Goal: Task Accomplishment & Management: Complete application form

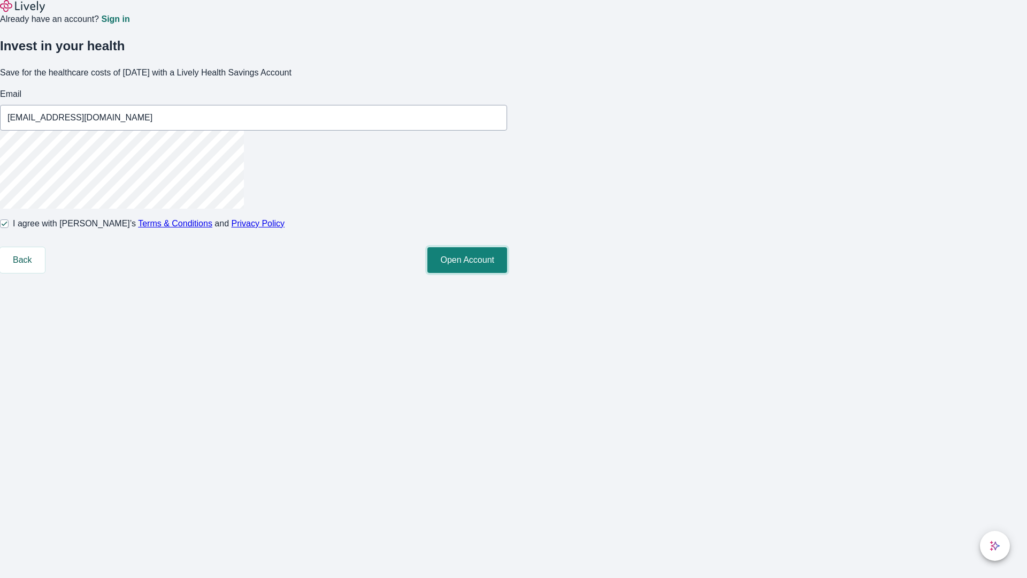
click at [507, 273] on button "Open Account" at bounding box center [467, 260] width 80 height 26
type input "[EMAIL_ADDRESS][DOMAIN_NAME]"
click at [9, 228] on input "I agree with Lively’s Terms & Conditions and Privacy Policy" at bounding box center [4, 223] width 9 height 9
checkbox input "false"
type input "[US_STATE][EMAIL_ADDRESS][DOMAIN_NAME]"
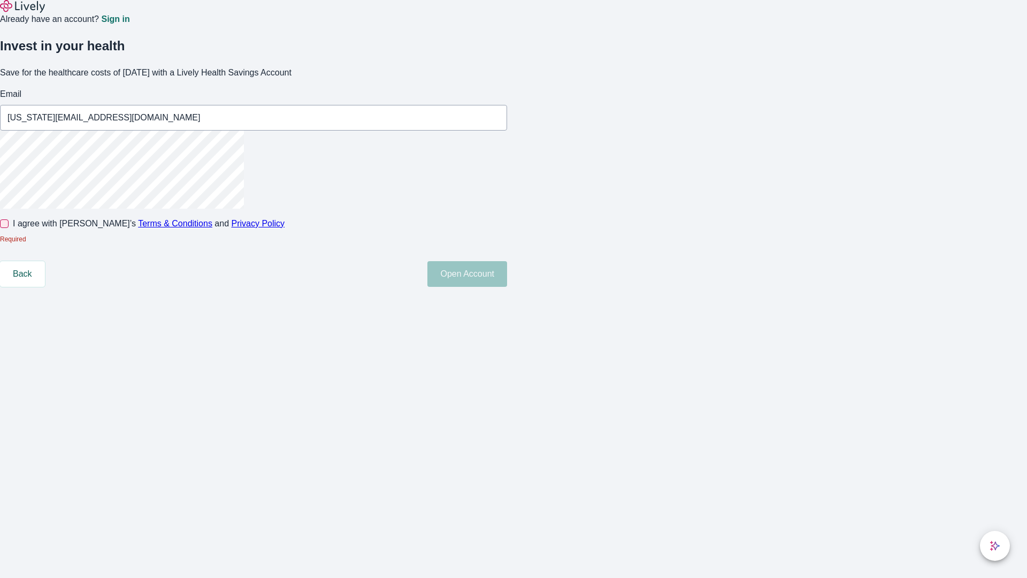
click at [9, 228] on input "I agree with Lively’s Terms & Conditions and Privacy Policy" at bounding box center [4, 223] width 9 height 9
checkbox input "true"
click at [507, 273] on button "Open Account" at bounding box center [467, 260] width 80 height 26
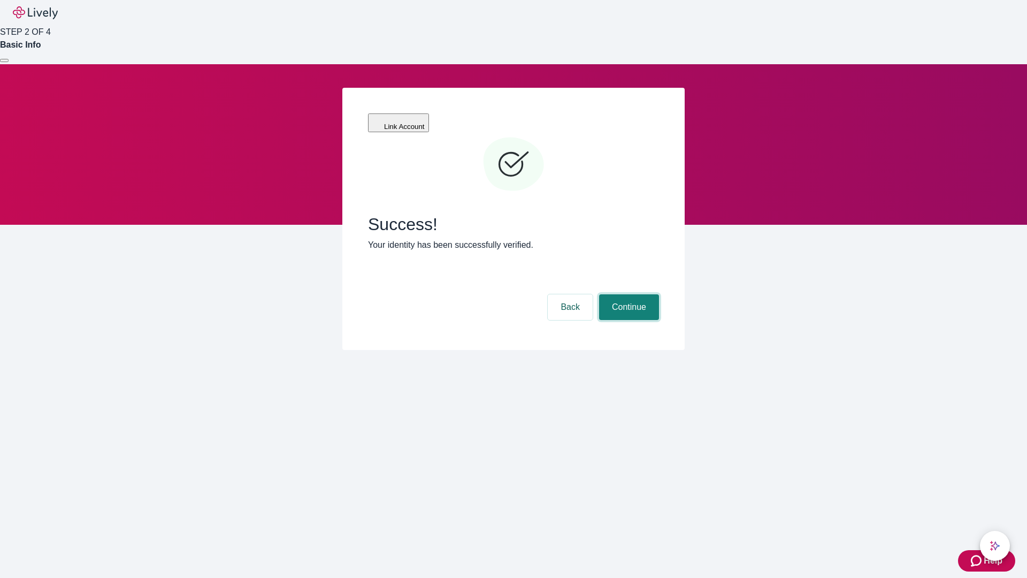
click at [627, 294] on button "Continue" at bounding box center [629, 307] width 60 height 26
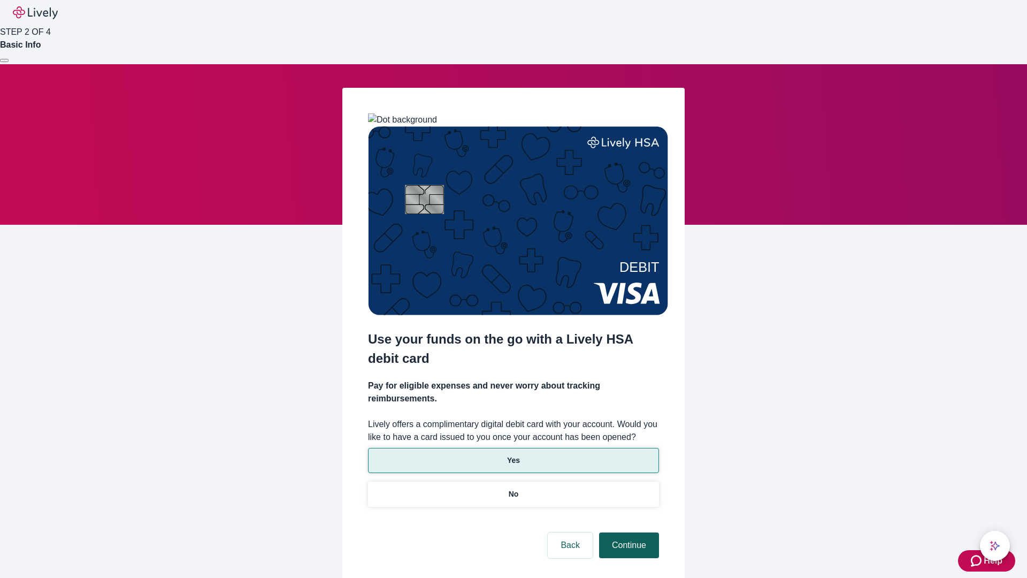
click at [513, 488] on p "No" at bounding box center [514, 493] width 10 height 11
click at [627, 532] on button "Continue" at bounding box center [629, 545] width 60 height 26
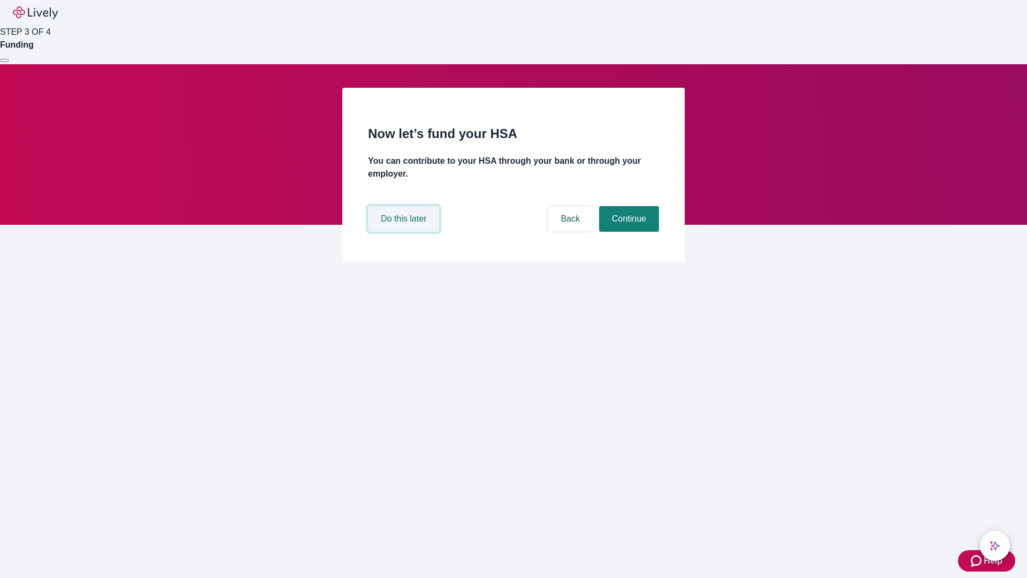
click at [405, 232] on button "Do this later" at bounding box center [403, 219] width 71 height 26
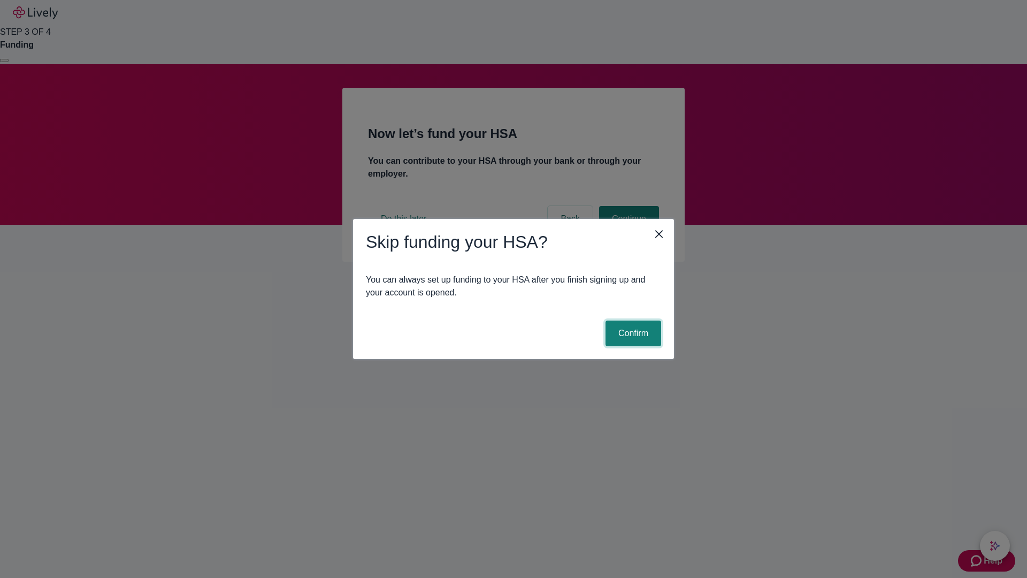
click at [632, 333] on button "Confirm" at bounding box center [633, 333] width 56 height 26
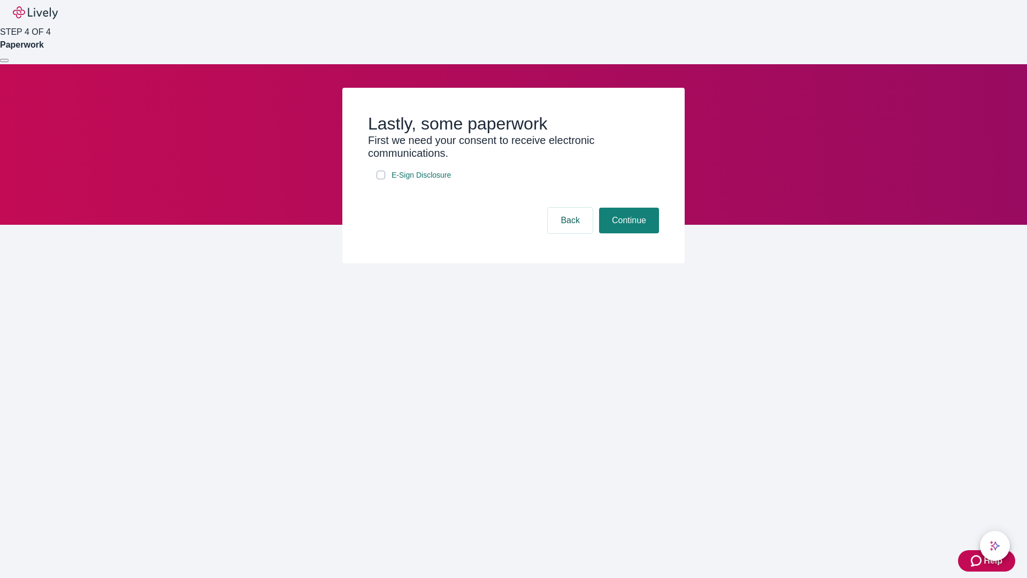
click at [381, 179] on input "E-Sign Disclosure" at bounding box center [380, 175] width 9 height 9
checkbox input "true"
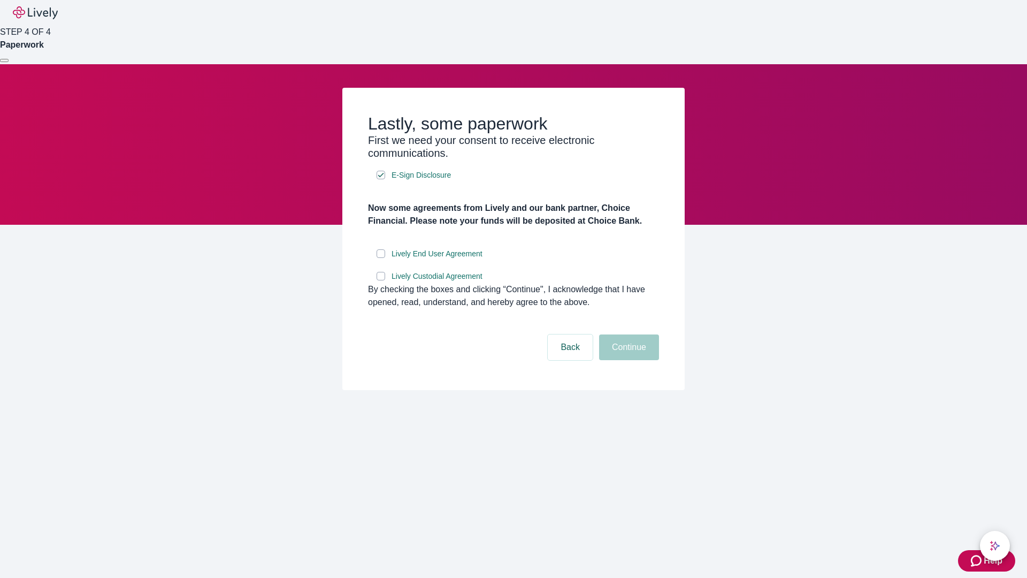
click at [381, 258] on input "Lively End User Agreement" at bounding box center [380, 253] width 9 height 9
checkbox input "true"
click at [381, 280] on input "Lively Custodial Agreement" at bounding box center [380, 276] width 9 height 9
checkbox input "true"
click at [627, 360] on button "Continue" at bounding box center [629, 347] width 60 height 26
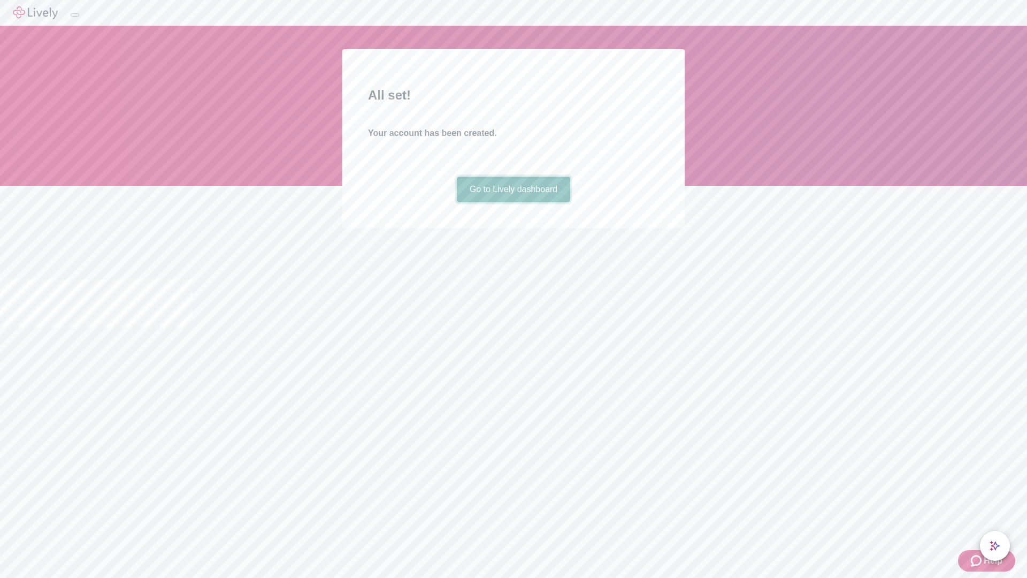
click at [513, 202] on link "Go to Lively dashboard" at bounding box center [514, 189] width 114 height 26
